Goal: Task Accomplishment & Management: Manage account settings

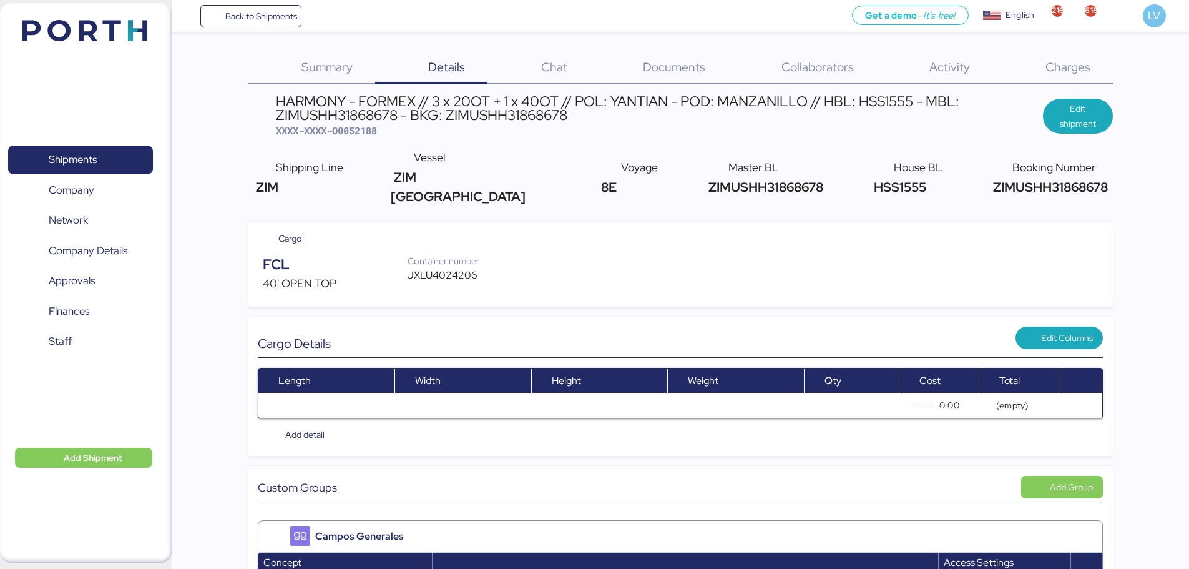
scroll to position [1121, 0]
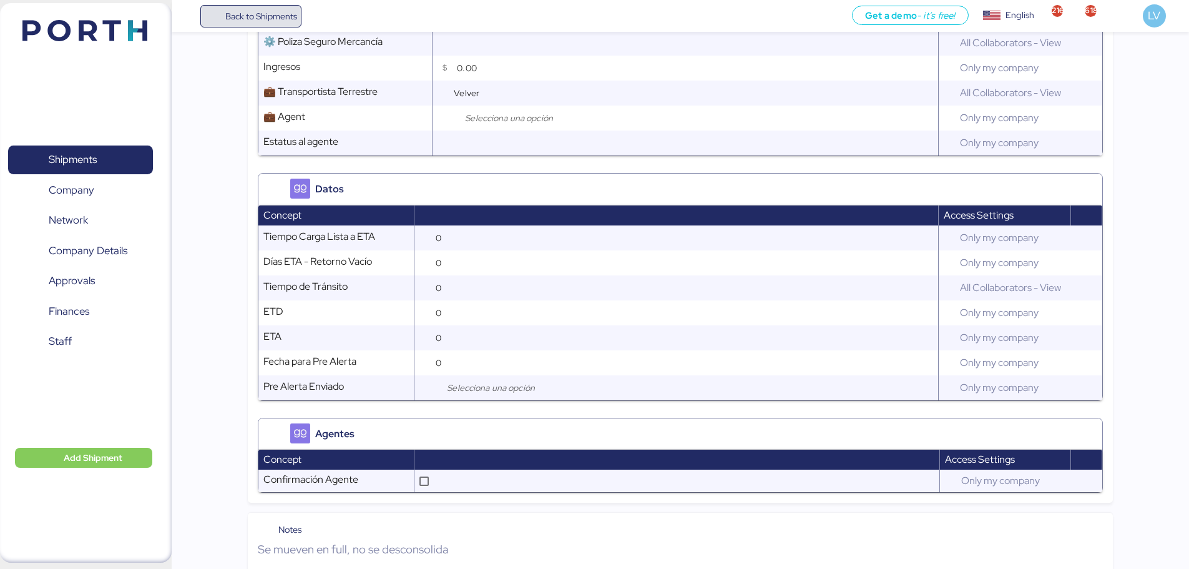
click at [224, 22] on span "Back to Shipments" at bounding box center [251, 16] width 93 height 22
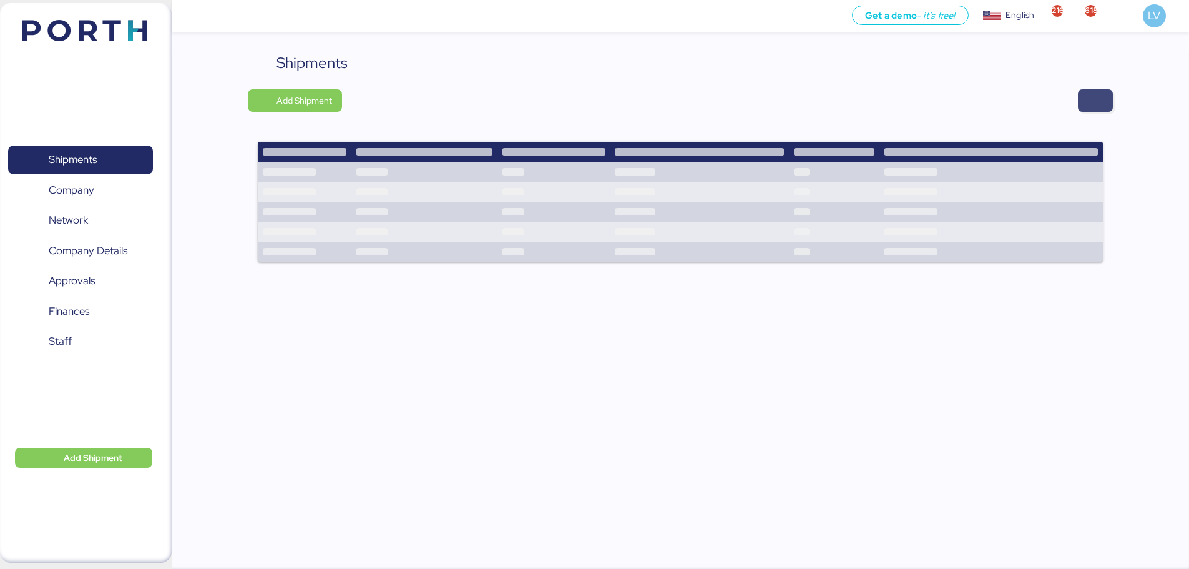
click at [1091, 100] on span "button" at bounding box center [1095, 100] width 15 height 17
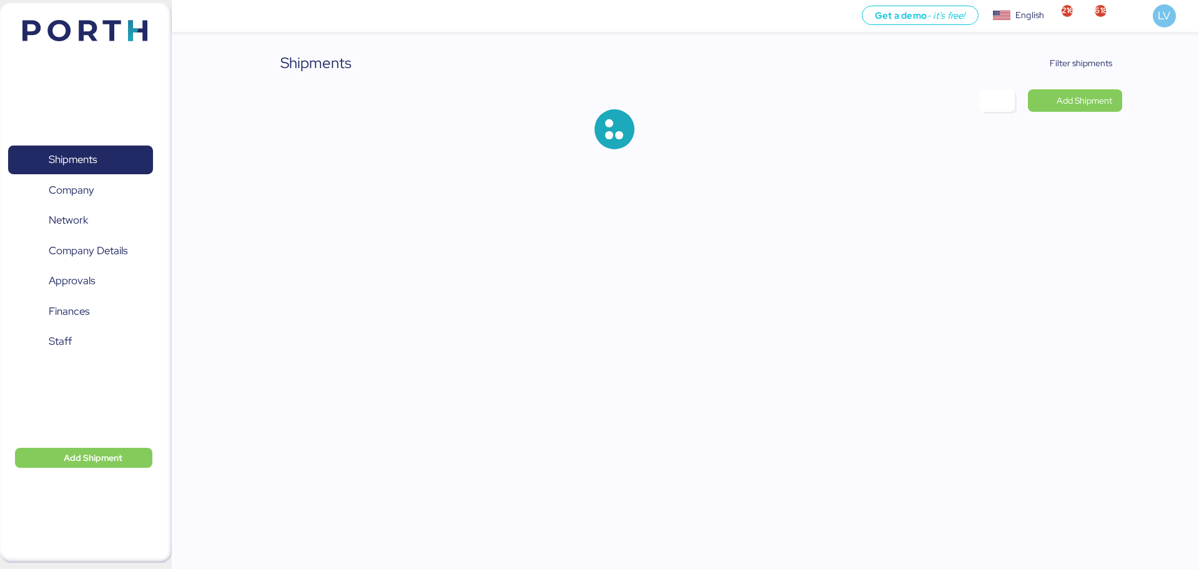
click at [1084, 76] on div "Shipments Filter shipments Add Shipment" at bounding box center [684, 110] width 873 height 117
click at [1084, 68] on span "Filter shipments" at bounding box center [1080, 63] width 62 height 15
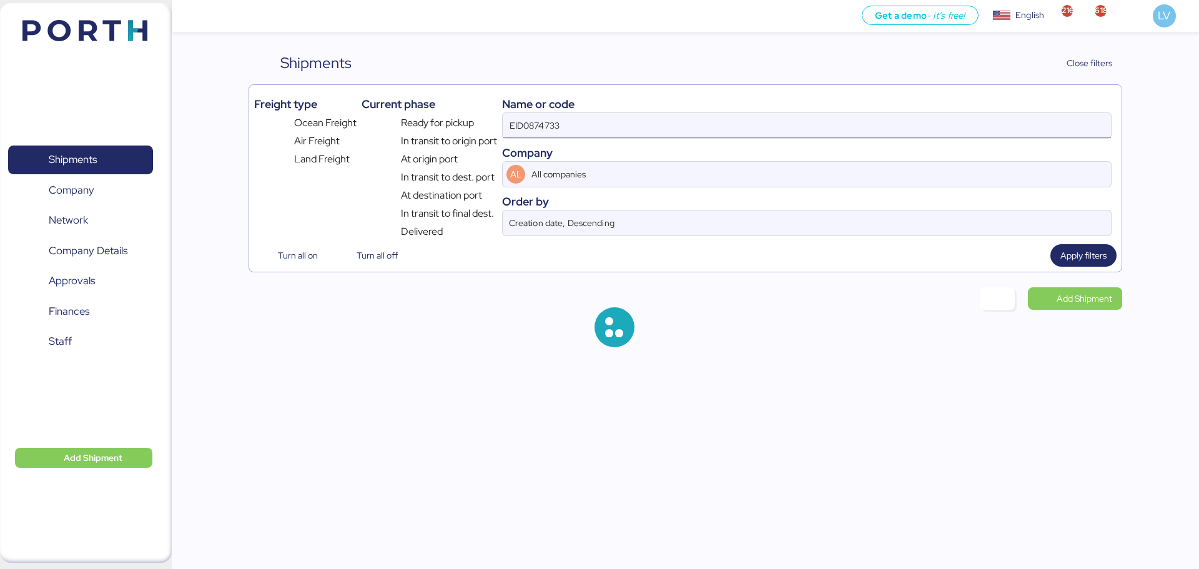
click at [1017, 125] on input "EID0874733" at bounding box center [807, 125] width 608 height 25
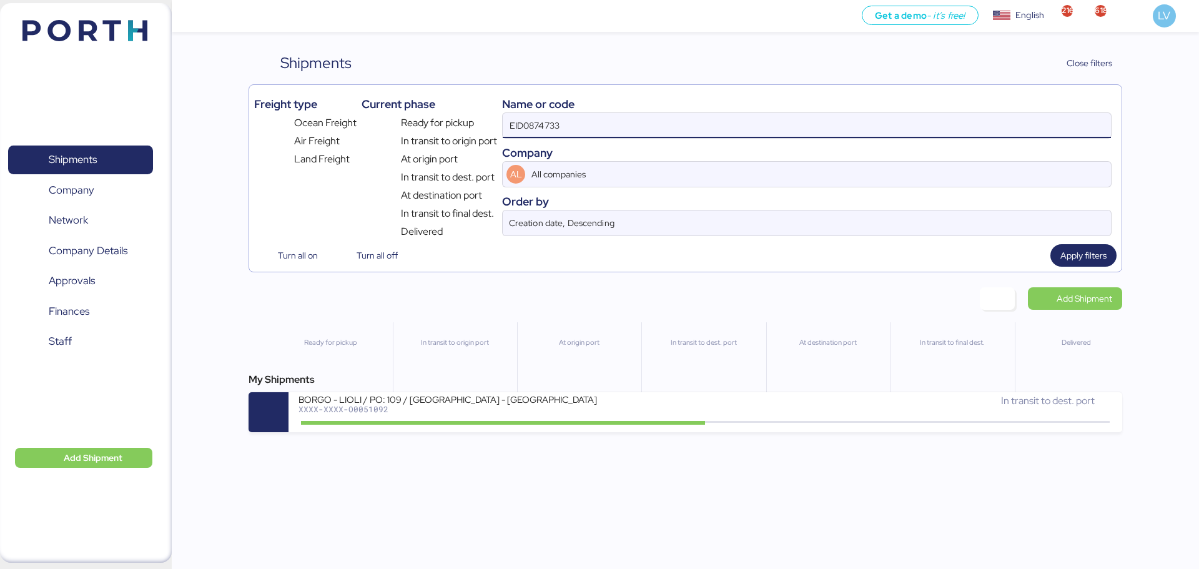
paste input "COSU6429466700"
type input "COSU6429466700"
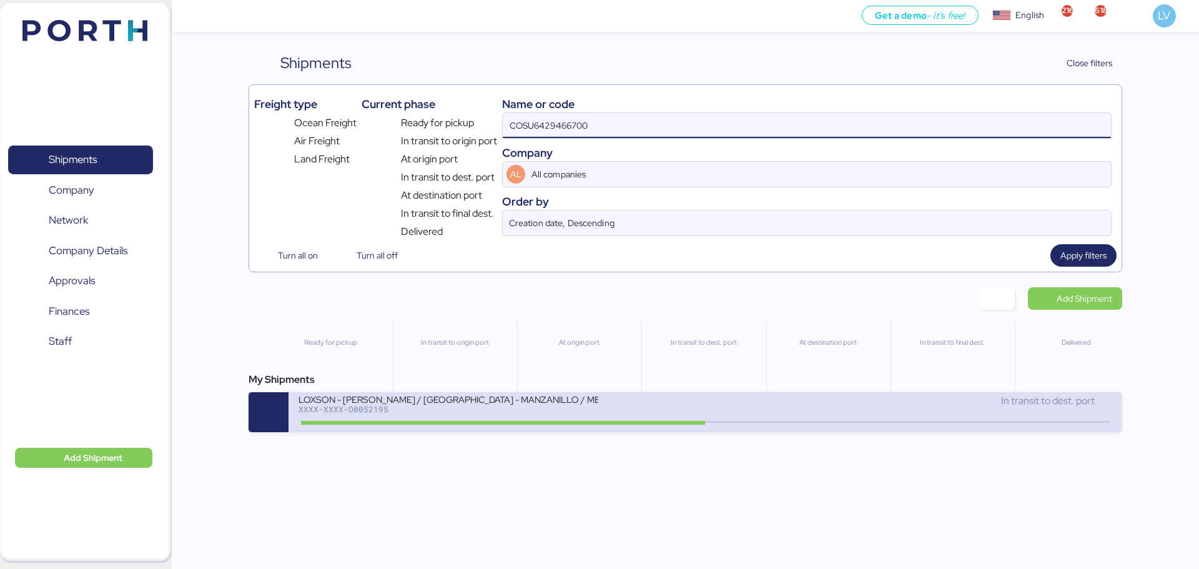
click at [676, 416] on icon at bounding box center [705, 422] width 60 height 14
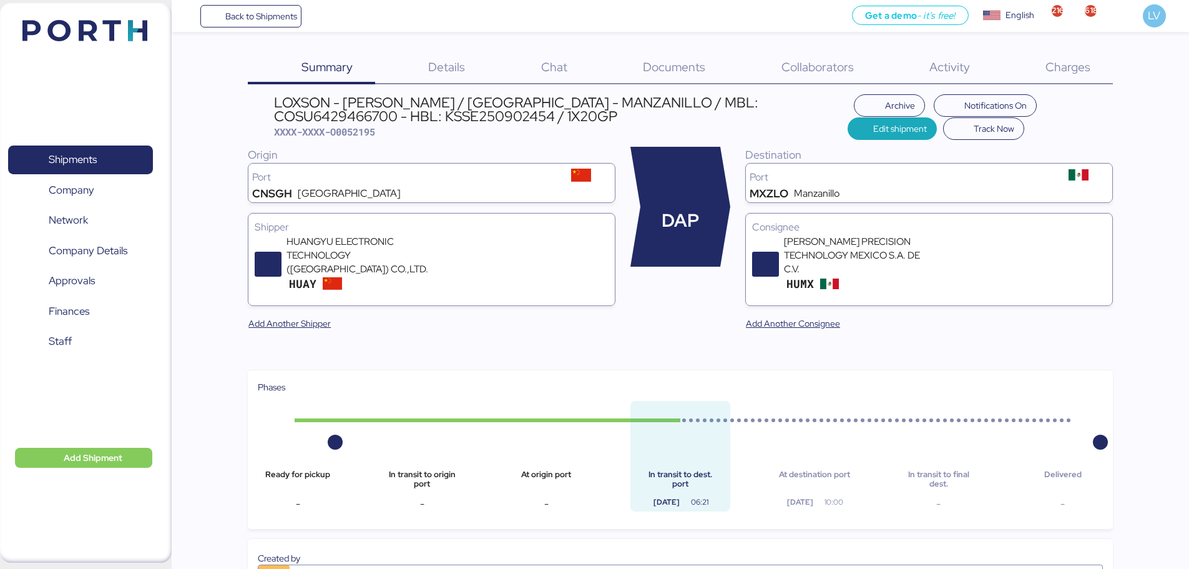
click at [1082, 64] on span "Charges" at bounding box center [1068, 67] width 45 height 16
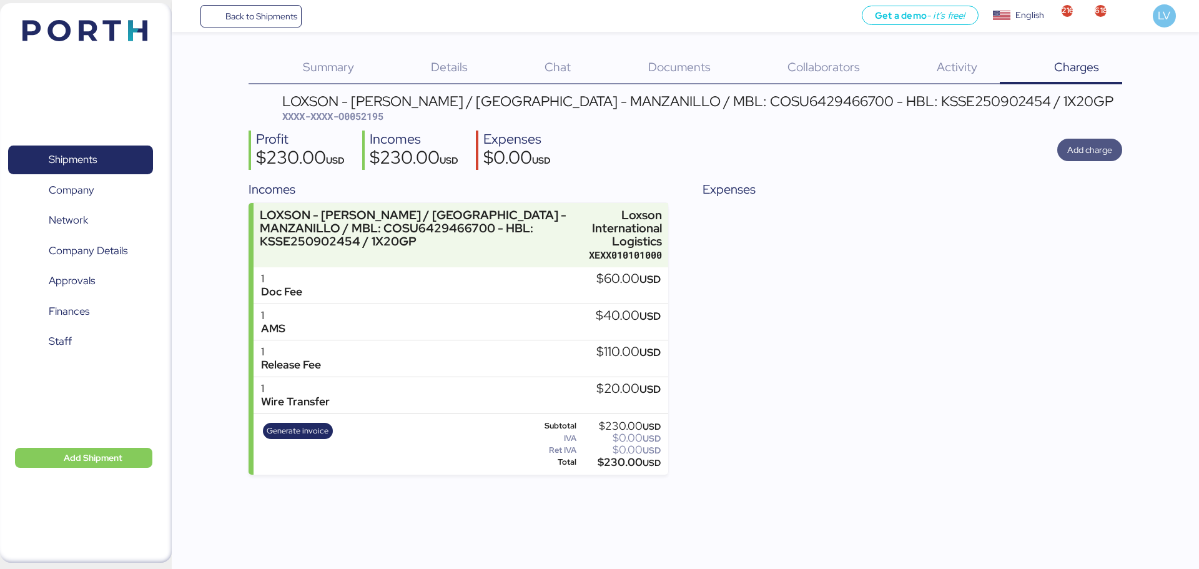
click at [1092, 150] on span "Add charge" at bounding box center [1089, 149] width 45 height 15
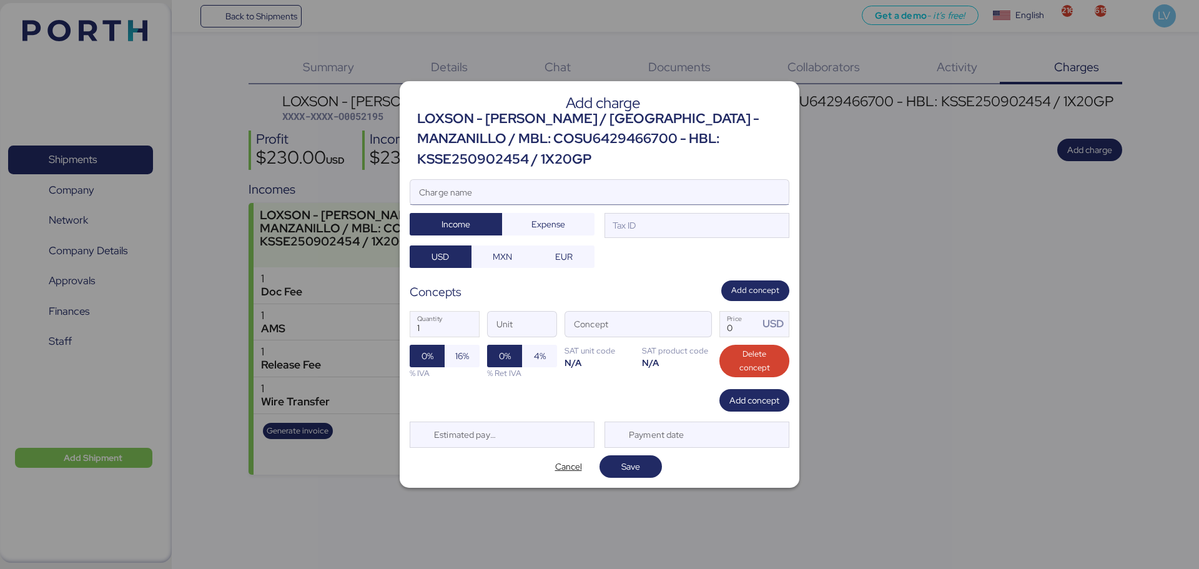
click at [755, 180] on input "Charge name" at bounding box center [599, 192] width 378 height 25
type input "CARGOS COSCO"
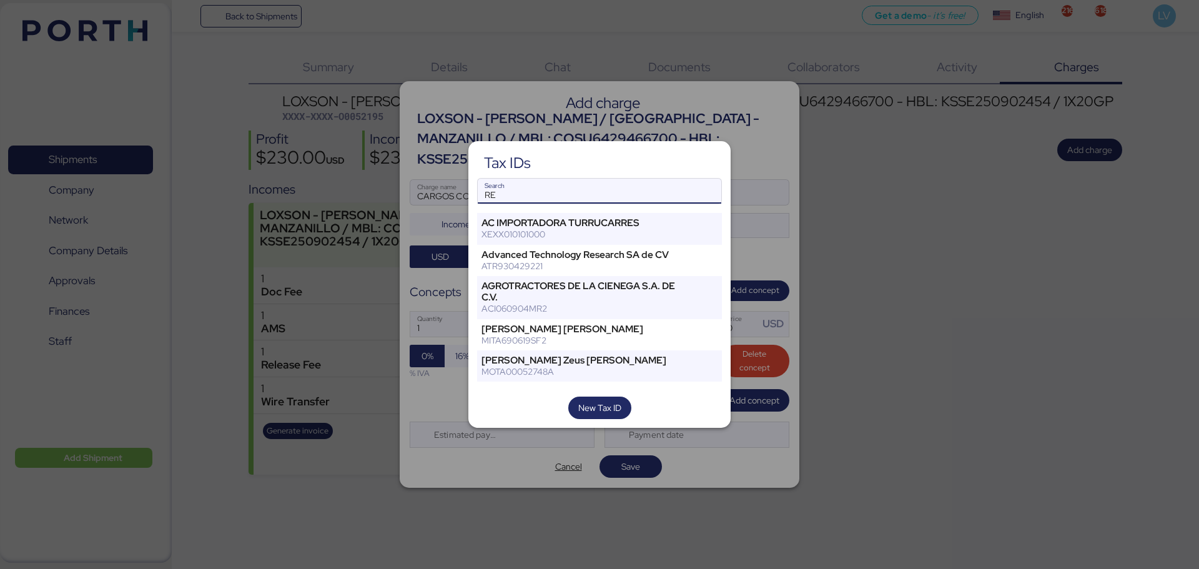
type input "R"
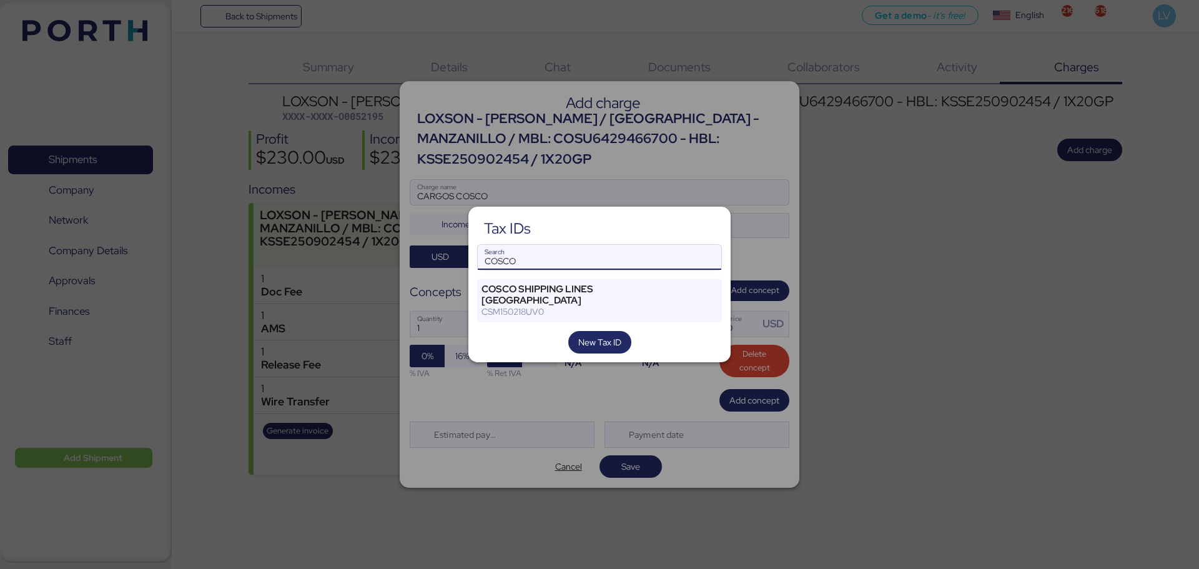
type input "COSCO"
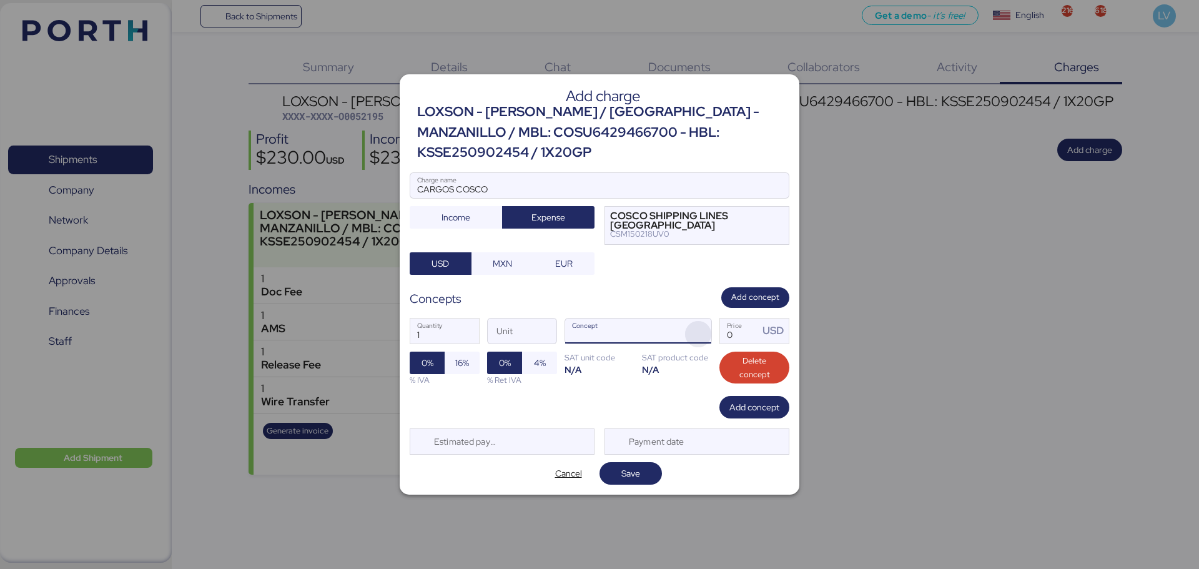
click at [701, 323] on span "button" at bounding box center [698, 334] width 26 height 26
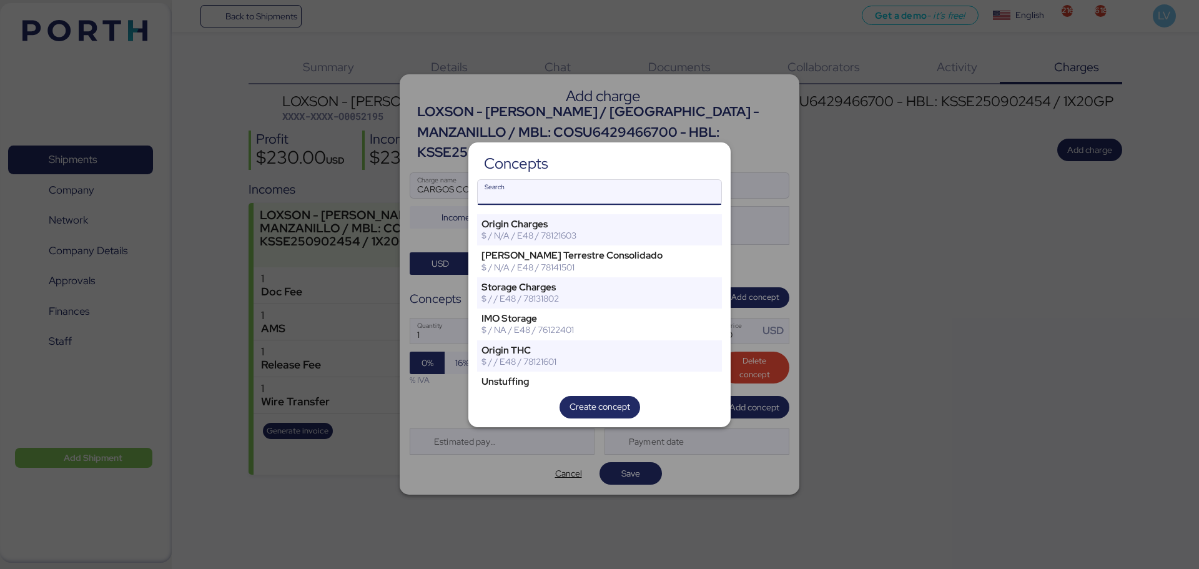
click at [594, 195] on input "Search" at bounding box center [599, 192] width 243 height 25
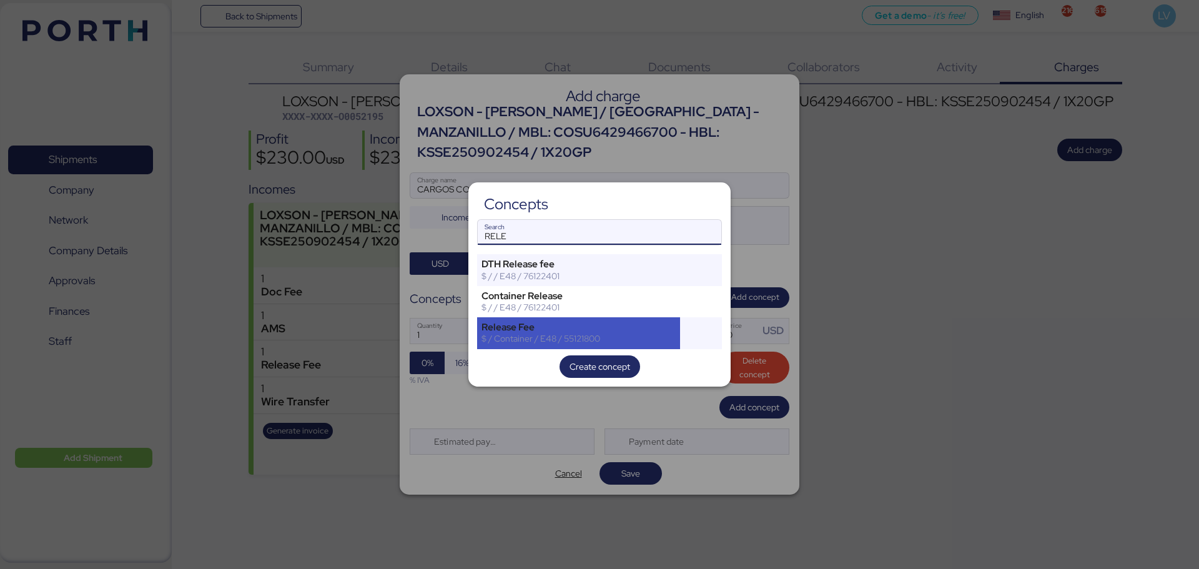
type input "RELE"
click at [520, 346] on div "Release Fee $ / Container / E48 / 55121800" at bounding box center [578, 332] width 203 height 31
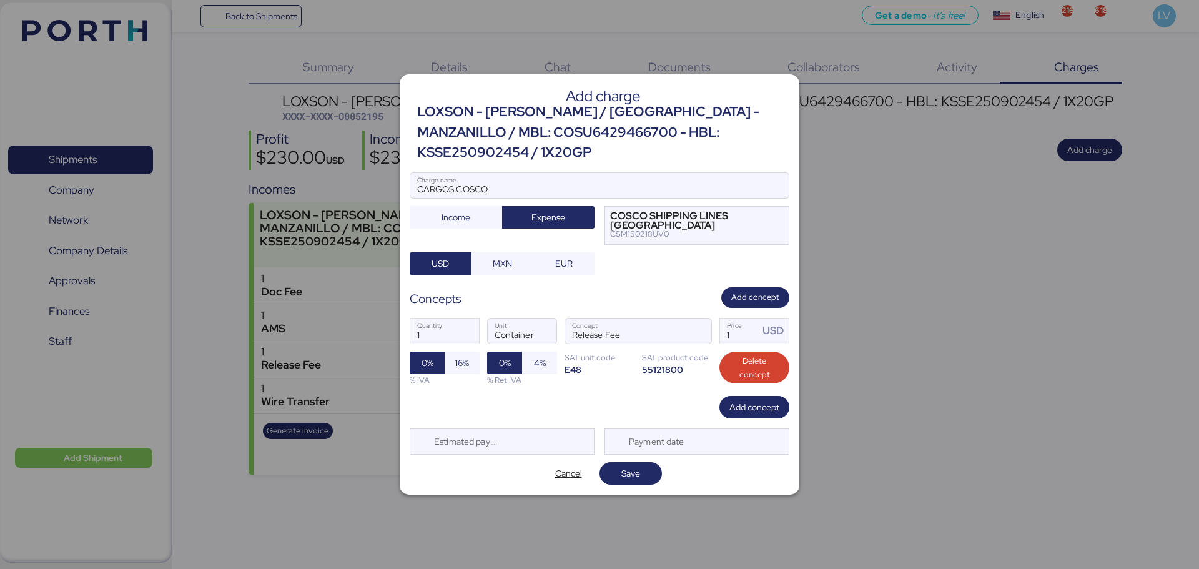
click at [759, 318] on label "1 Price USD" at bounding box center [754, 331] width 70 height 26
click at [759, 318] on input "1" at bounding box center [739, 330] width 39 height 25
click at [754, 320] on input "1" at bounding box center [739, 330] width 39 height 25
type input "62"
click at [637, 473] on span "Save" at bounding box center [630, 473] width 62 height 22
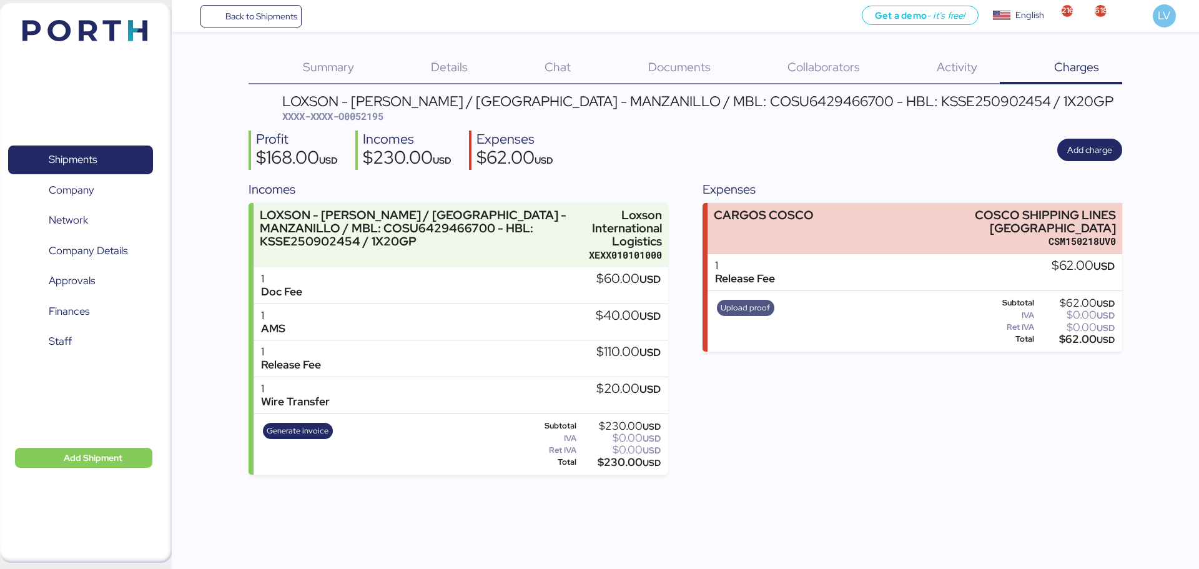
click at [762, 301] on span "Upload proof" at bounding box center [744, 308] width 49 height 14
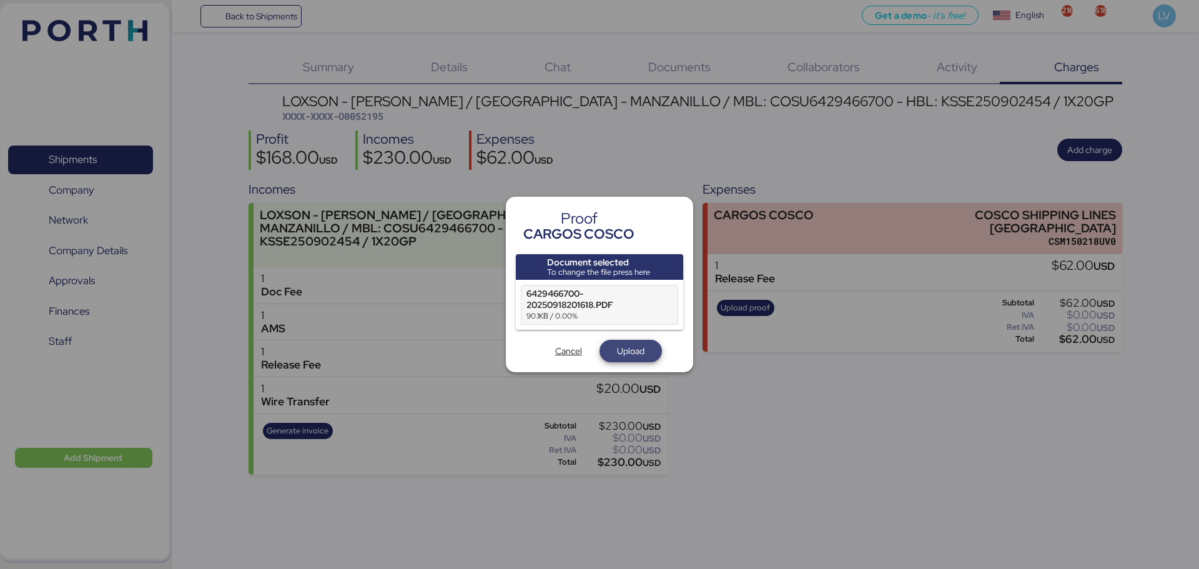
click at [633, 342] on span "Upload" at bounding box center [630, 350] width 42 height 17
